Goal: Find specific page/section: Find specific page/section

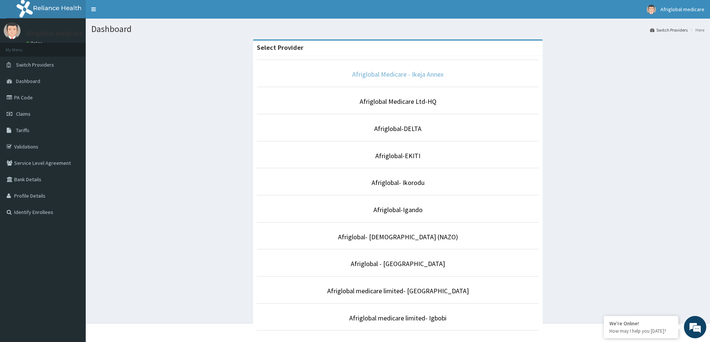
click at [409, 75] on link "Afriglobal Medicare - Ikeja Annex" at bounding box center [397, 74] width 91 height 9
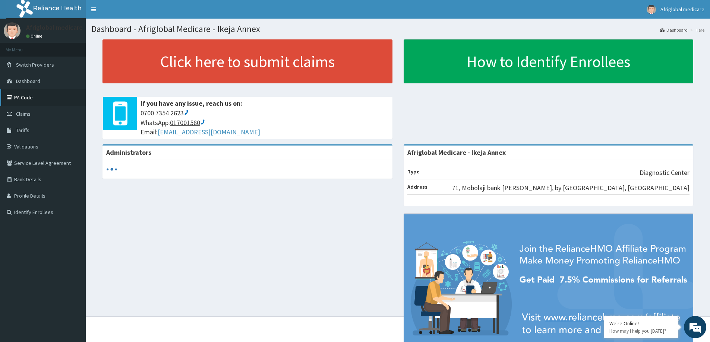
click at [21, 95] on link "PA Code" at bounding box center [43, 97] width 86 height 16
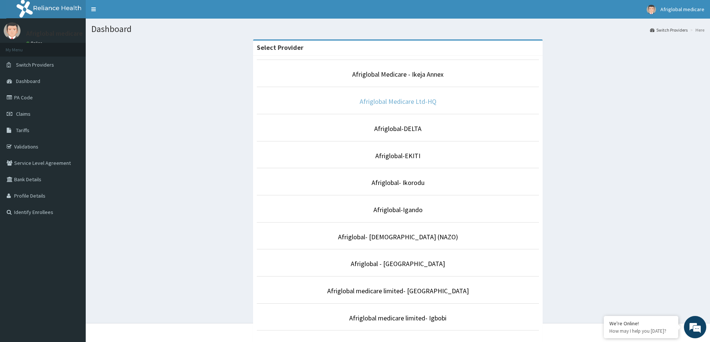
click at [386, 102] on link "Afriglobal Medicare Ltd-HQ" at bounding box center [397, 101] width 77 height 9
